Goal: Task Accomplishment & Management: Complete application form

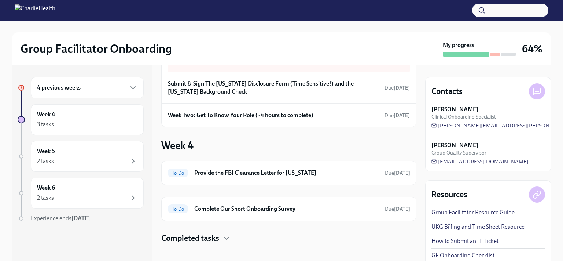
scroll to position [37, 0]
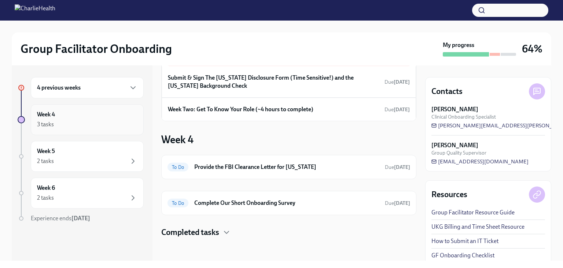
click at [98, 125] on div "3 tasks" at bounding box center [87, 124] width 101 height 9
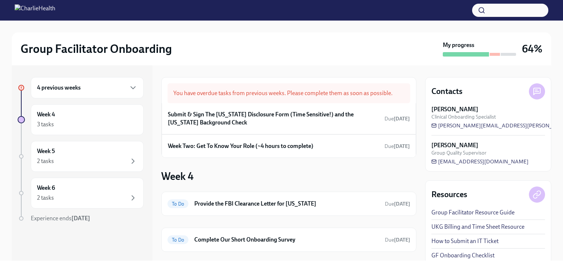
click at [98, 125] on div "3 tasks" at bounding box center [87, 124] width 101 height 9
click at [132, 85] on icon "button" at bounding box center [133, 87] width 9 height 9
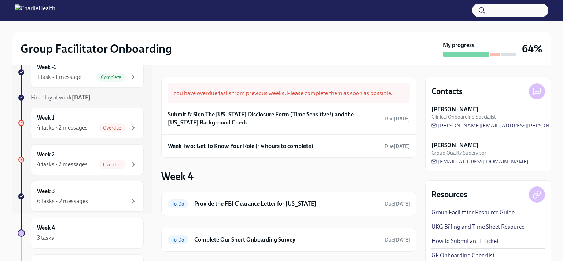
scroll to position [48, 0]
click at [100, 190] on div "Week 3 6 tasks • 2 messages" at bounding box center [87, 195] width 101 height 18
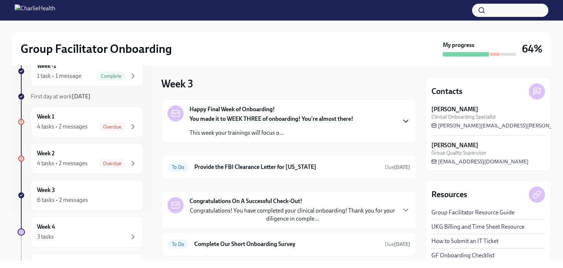
click at [402, 123] on icon "button" at bounding box center [406, 121] width 9 height 9
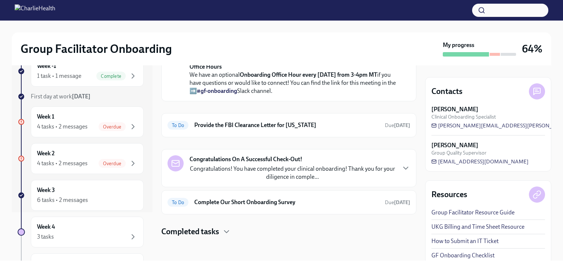
scroll to position [328, 0]
click at [79, 149] on div "Week 2 4 tasks • 2 messages Overdue" at bounding box center [87, 158] width 101 height 18
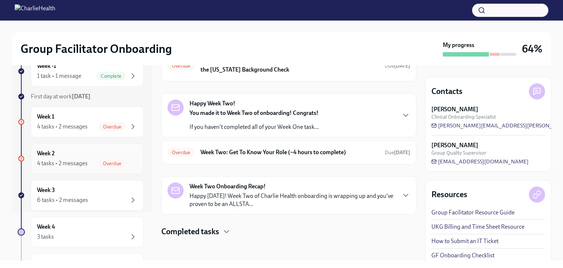
scroll to position [48, 0]
click at [323, 158] on div "Overdue Week Two: Get To Know Your Role (~4 hours to complete) Due [DATE]" at bounding box center [289, 153] width 243 height 12
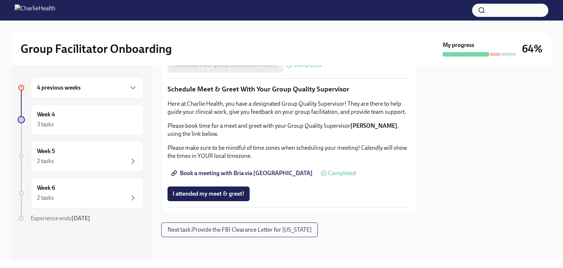
scroll to position [619, 0]
click at [271, 48] on span "Complete this form to schedule your observations" at bounding box center [240, 44] width 134 height 7
